Goal: Information Seeking & Learning: Find specific fact

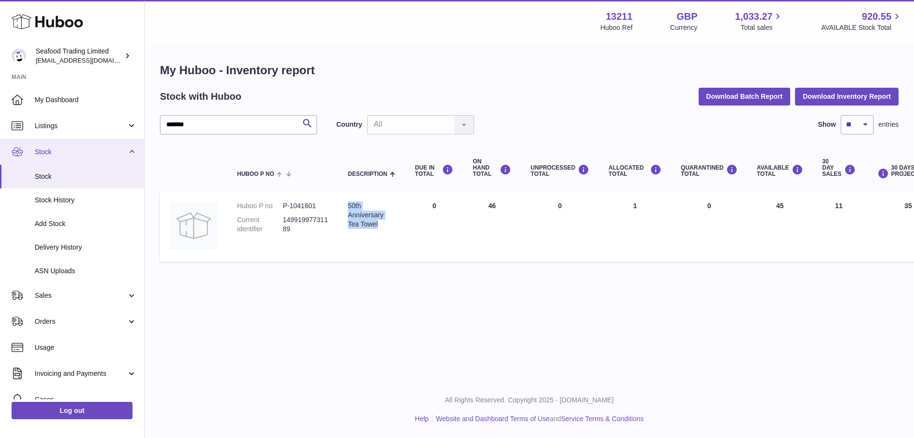
click at [65, 148] on span "Stock" at bounding box center [81, 151] width 92 height 9
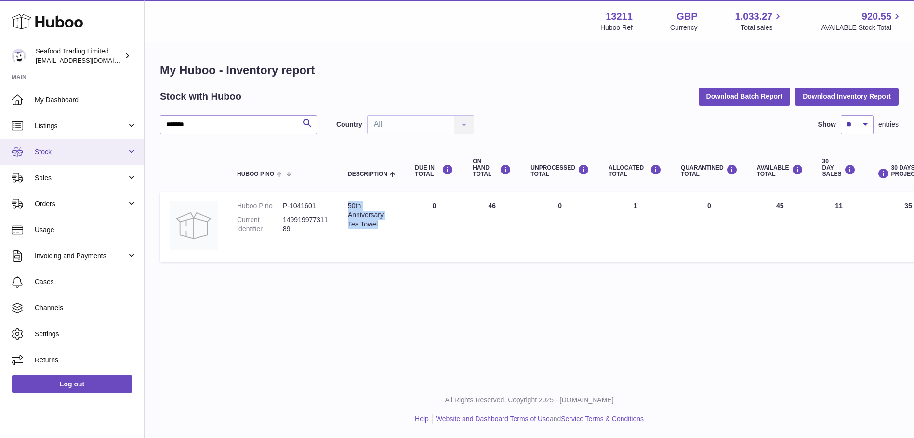
click at [65, 148] on span "Stock" at bounding box center [81, 151] width 92 height 9
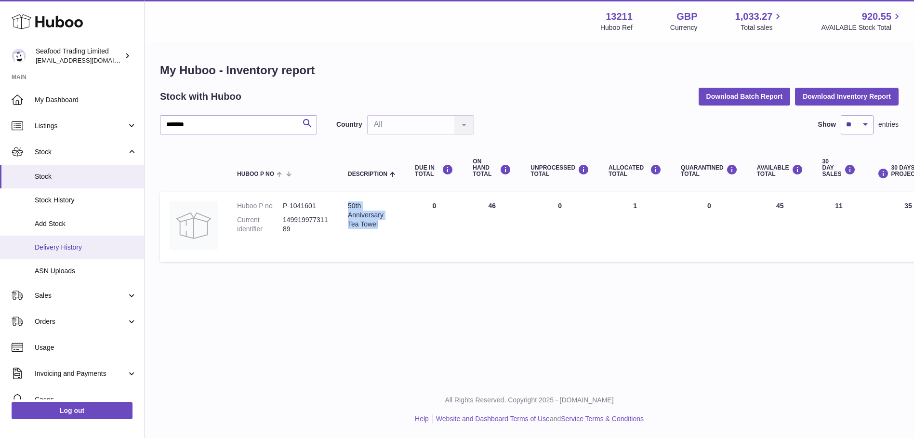
click at [53, 241] on link "Delivery History" at bounding box center [72, 247] width 144 height 24
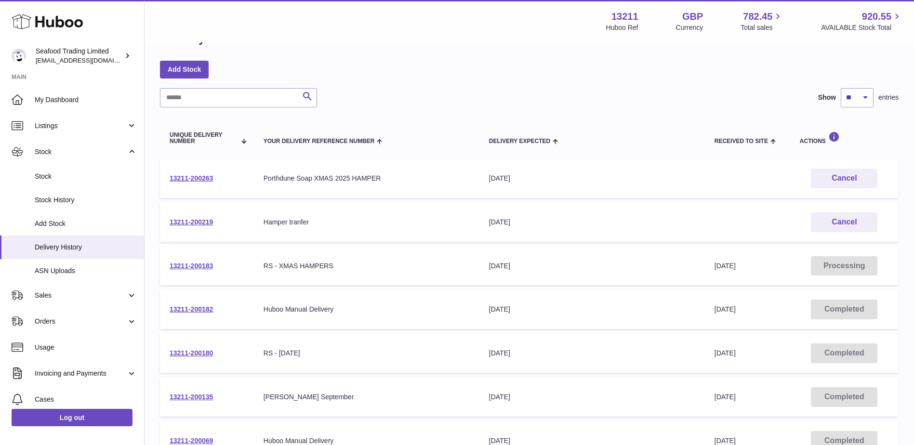
scroll to position [48, 0]
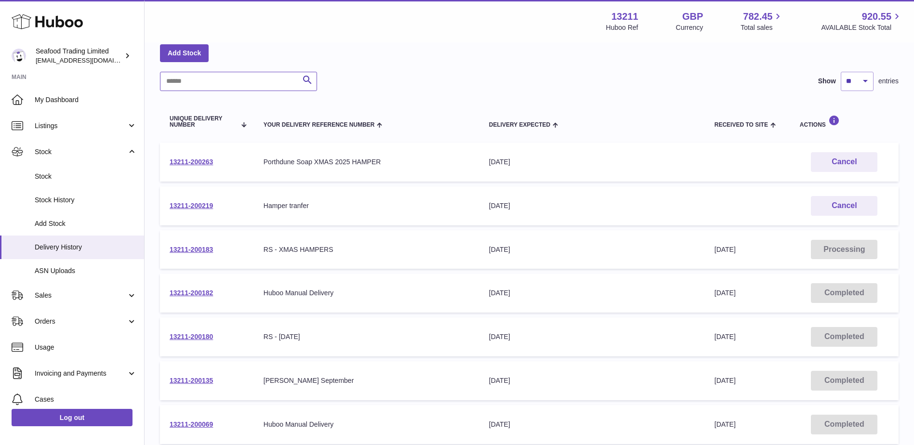
click at [226, 80] on input "text" at bounding box center [238, 81] width 157 height 19
click at [194, 78] on input "text" at bounding box center [238, 81] width 157 height 19
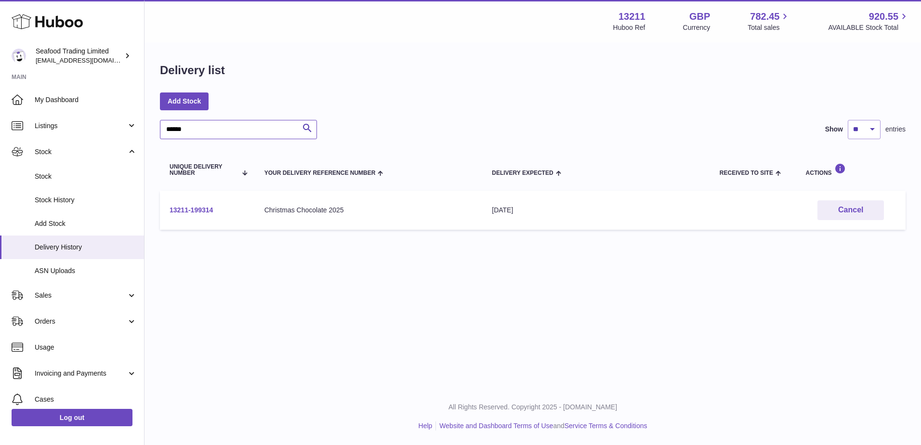
type input "******"
click at [179, 207] on link "13211-199314" at bounding box center [191, 210] width 43 height 8
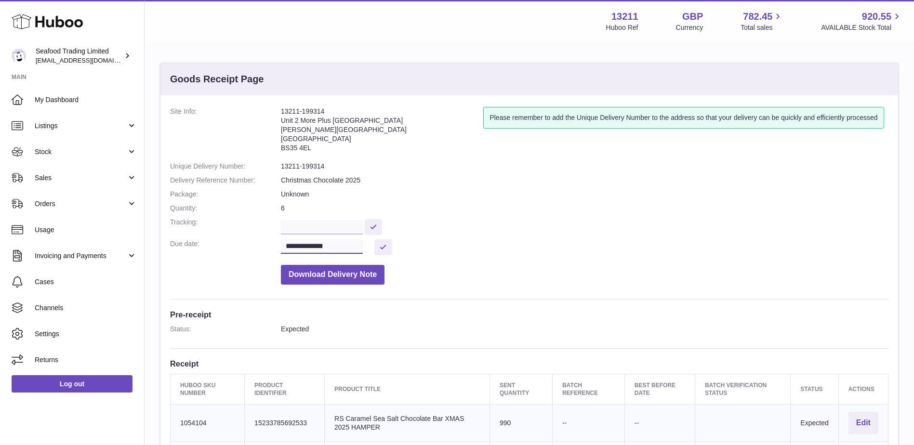
click at [351, 242] on input "**********" at bounding box center [322, 246] width 82 height 14
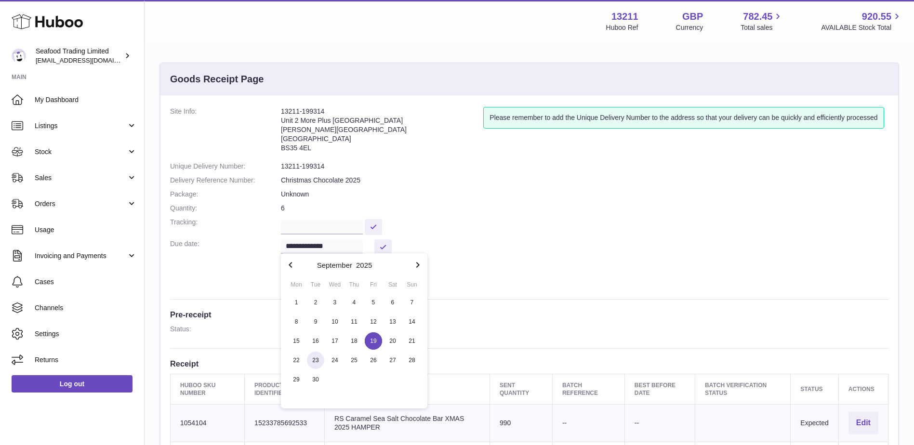
click at [314, 358] on span "23" at bounding box center [315, 360] width 17 height 17
type input "**********"
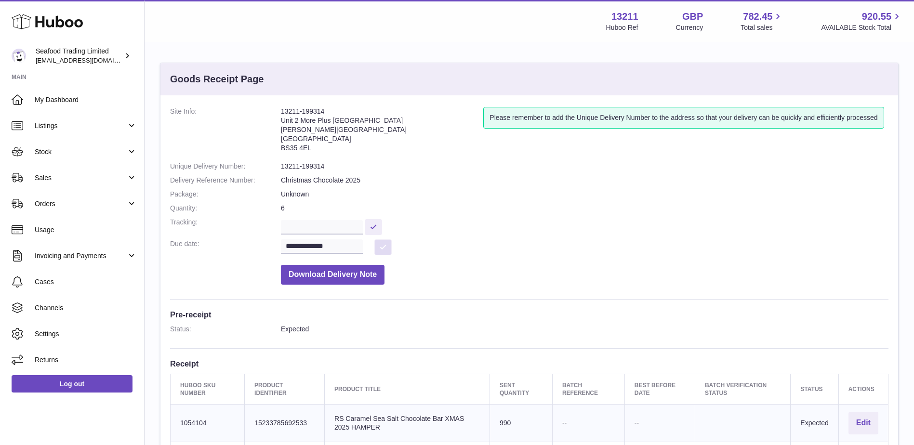
click at [379, 246] on button at bounding box center [382, 247] width 17 height 16
click at [62, 151] on span "Stock" at bounding box center [81, 151] width 92 height 9
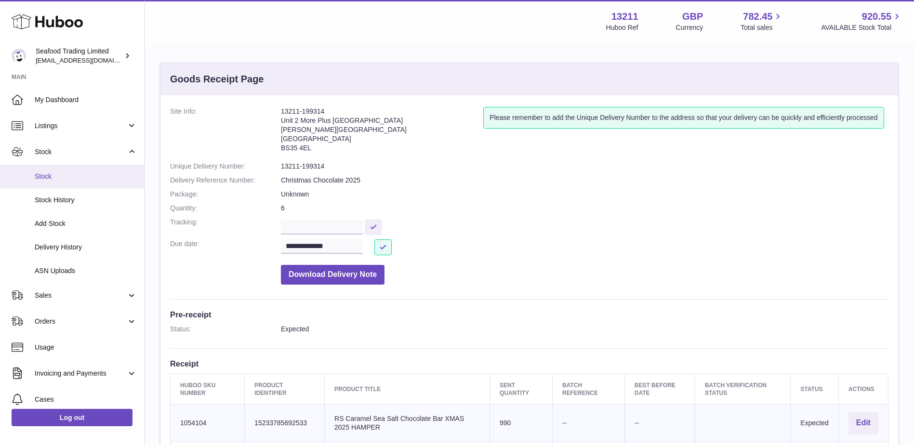
click at [53, 175] on span "Stock" at bounding box center [86, 176] width 102 height 9
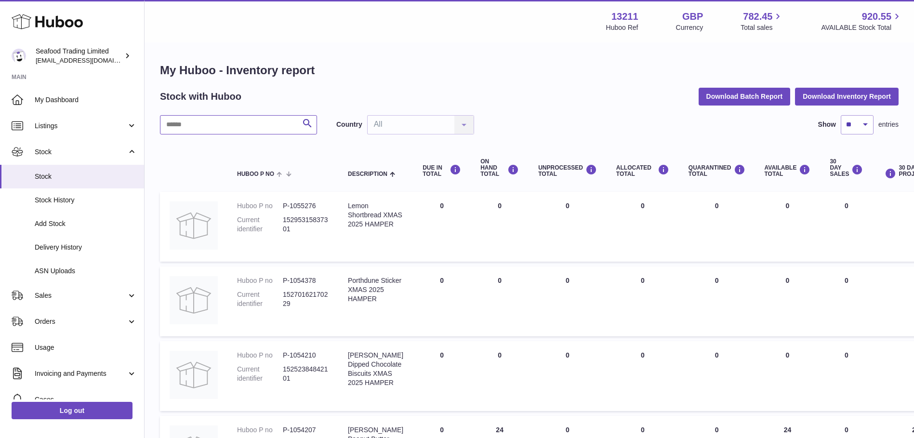
click at [210, 121] on input "text" at bounding box center [238, 124] width 157 height 19
paste input "**********"
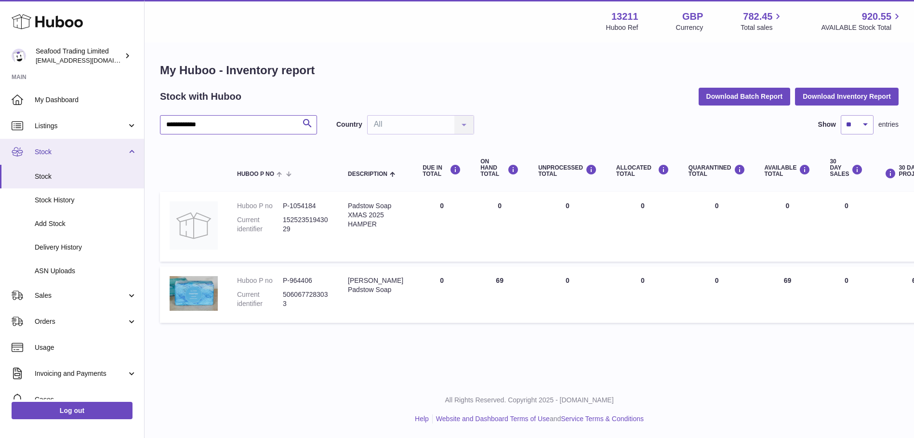
type input "**********"
drag, startPoint x: 403, startPoint y: 294, endPoint x: 347, endPoint y: 280, distance: 57.0
click at [347, 280] on td "Description [PERSON_NAME] Soap" at bounding box center [375, 294] width 75 height 56
copy div "[PERSON_NAME] Padstow Soap"
drag, startPoint x: 291, startPoint y: 300, endPoint x: 281, endPoint y: 296, distance: 11.0
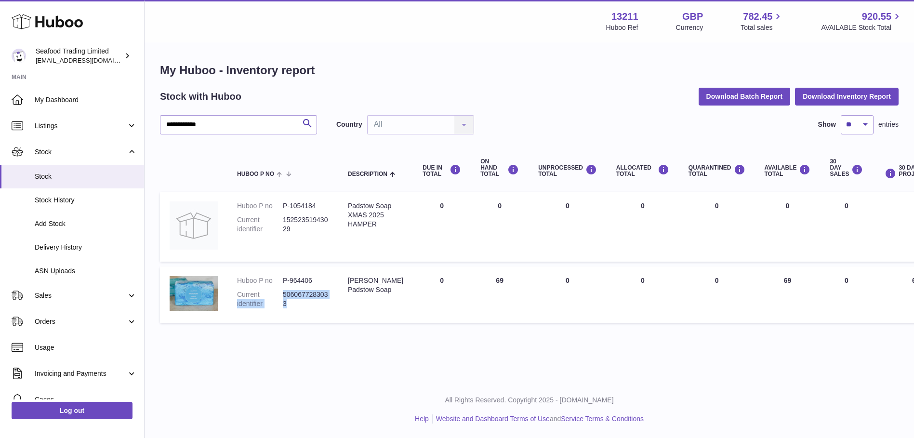
click at [281, 296] on dl "Huboo P no P-964406 Current identifier 5060677283033" at bounding box center [282, 294] width 91 height 37
click at [281, 296] on dt "Current identifier" at bounding box center [260, 299] width 46 height 18
drag, startPoint x: 282, startPoint y: 279, endPoint x: 323, endPoint y: 280, distance: 40.5
click at [323, 280] on dl "Huboo P no P-964406 Current identifier 5060677283033" at bounding box center [282, 294] width 91 height 37
copy dl "P-964406"
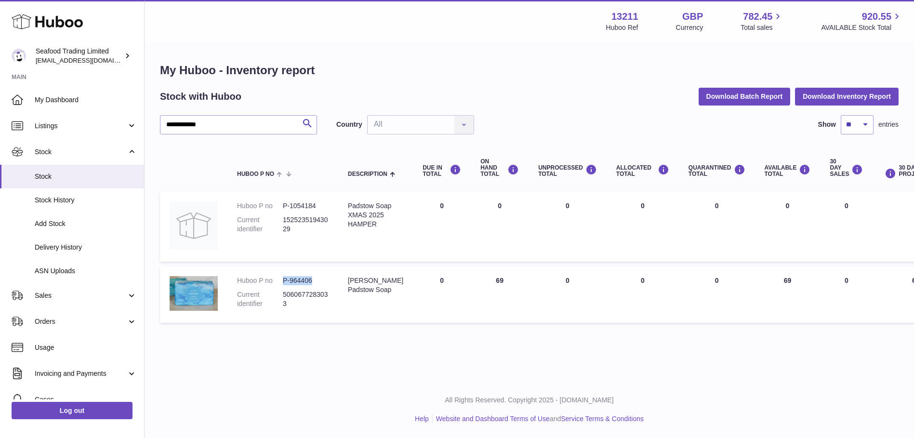
click at [310, 305] on dd "5060677283033" at bounding box center [306, 299] width 46 height 18
drag, startPoint x: 284, startPoint y: 295, endPoint x: 289, endPoint y: 300, distance: 6.8
click at [289, 300] on dd "5060677283033" at bounding box center [306, 299] width 46 height 18
copy dd "5060677283033"
drag, startPoint x: 381, startPoint y: 222, endPoint x: 349, endPoint y: 203, distance: 38.0
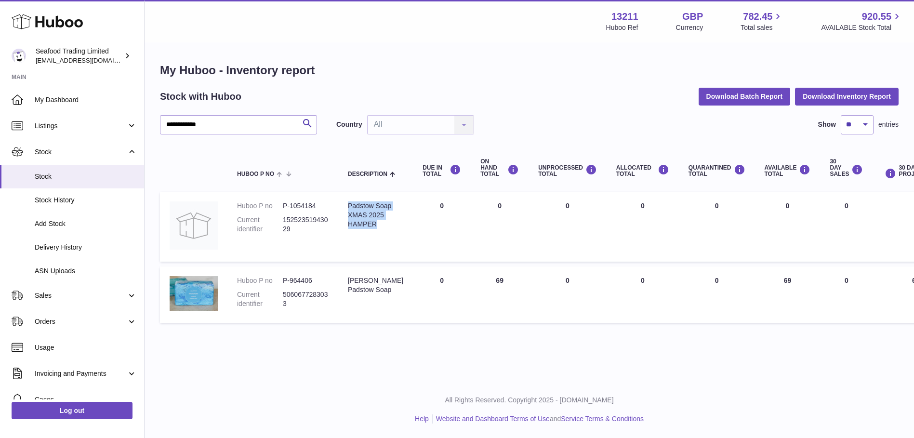
click at [349, 203] on div "Padstow Soap XMAS 2025 HAMPER" at bounding box center [375, 214] width 55 height 27
copy div "Padstow Soap XMAS 2025 HAMPER"
drag, startPoint x: 313, startPoint y: 281, endPoint x: 294, endPoint y: 279, distance: 18.9
click at [294, 279] on dd "P-964406" at bounding box center [306, 280] width 46 height 9
drag, startPoint x: 294, startPoint y: 279, endPoint x: 392, endPoint y: 246, distance: 103.9
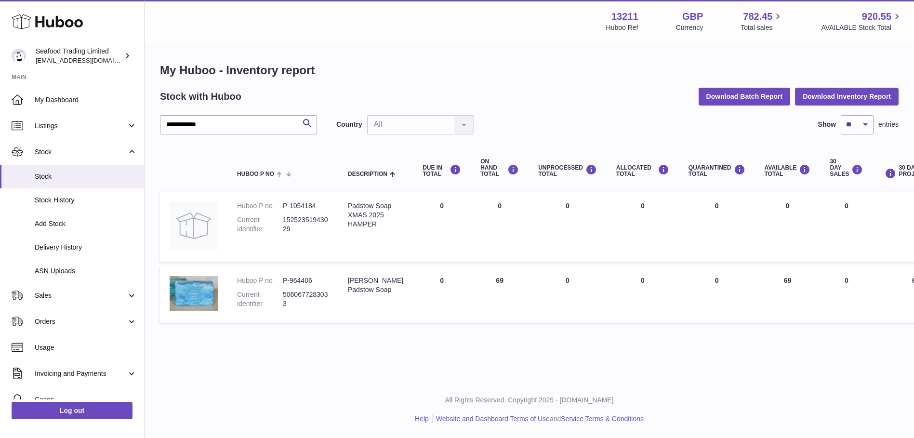
click at [392, 246] on td "Description Padstow Soap XMAS 2025 HAMPER" at bounding box center [375, 227] width 75 height 70
drag, startPoint x: 317, startPoint y: 205, endPoint x: 280, endPoint y: 204, distance: 37.6
click at [280, 204] on dl "Huboo P no P-1054184 Current identifier 15252351943029" at bounding box center [282, 219] width 91 height 37
copy dl "P-1054184"
drag, startPoint x: 266, startPoint y: 222, endPoint x: 280, endPoint y: 225, distance: 13.9
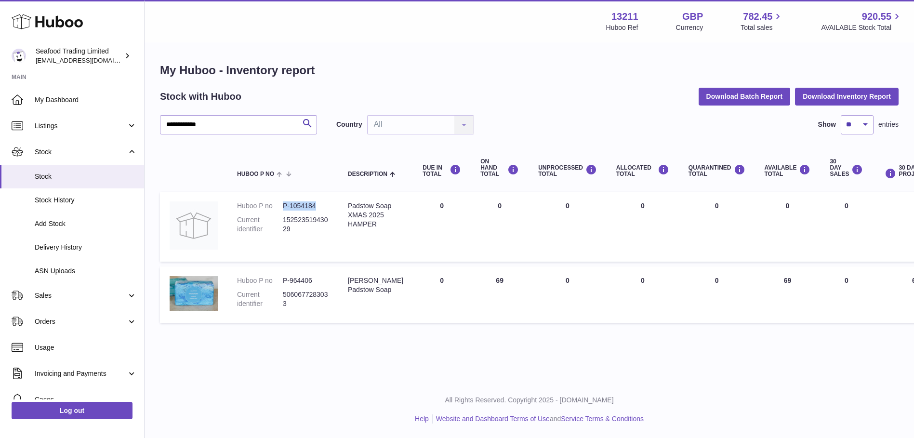
click at [266, 222] on dt "Current identifier" at bounding box center [260, 224] width 46 height 18
drag, startPoint x: 288, startPoint y: 227, endPoint x: 283, endPoint y: 219, distance: 9.8
click at [283, 219] on dd "15252351943029" at bounding box center [306, 224] width 46 height 18
copy dd "15252351943029"
drag, startPoint x: 393, startPoint y: 292, endPoint x: 349, endPoint y: 282, distance: 45.3
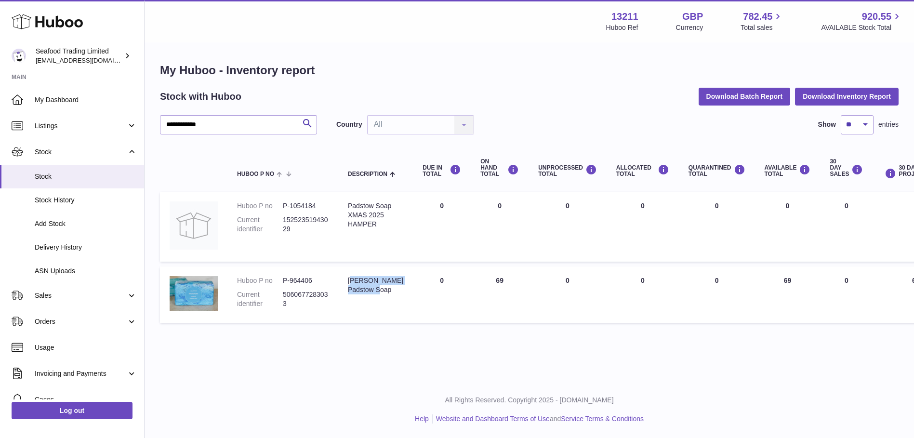
click at [349, 282] on div "[PERSON_NAME] Padstow Soap" at bounding box center [375, 285] width 55 height 18
copy div "[PERSON_NAME] Padstow Soap"
drag, startPoint x: 379, startPoint y: 222, endPoint x: 349, endPoint y: 205, distance: 34.3
click at [349, 205] on div "Padstow Soap XMAS 2025 HAMPER" at bounding box center [375, 214] width 55 height 27
copy div "Padstow Soap XMAS 2025 HAMPER"
